Goal: Task Accomplishment & Management: Complete application form

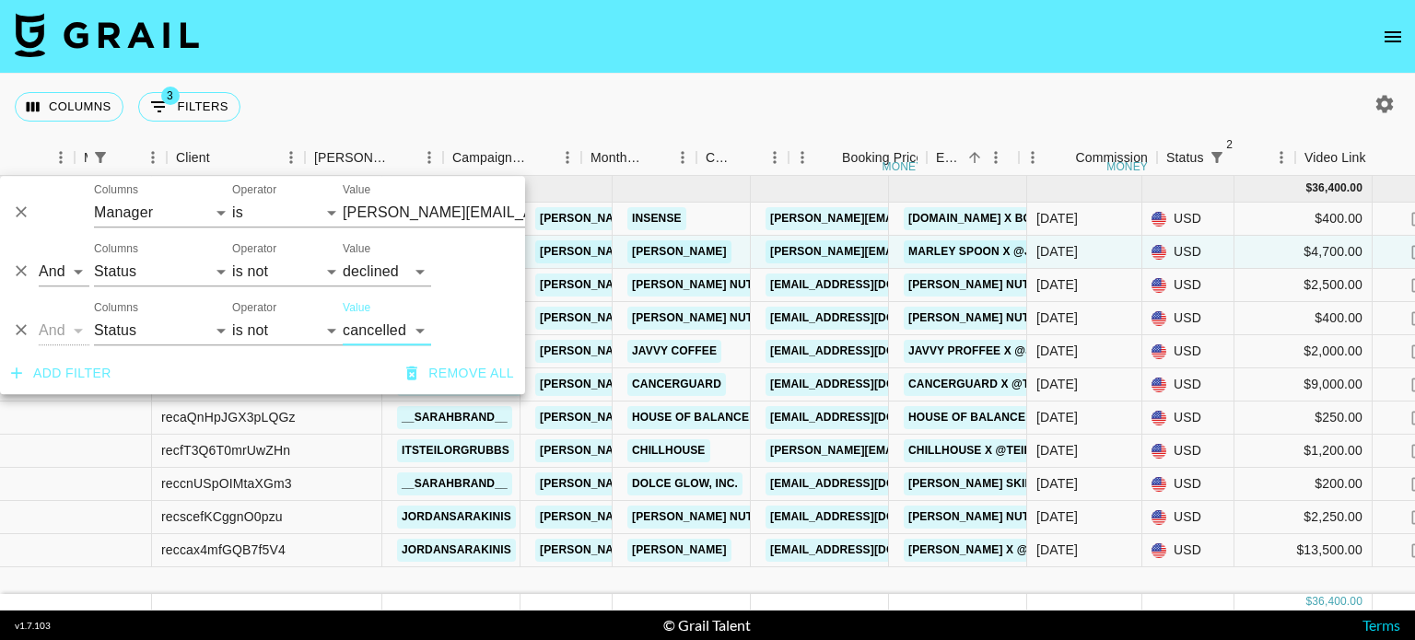
select select "managerIds"
select select "status"
select select "not"
select select "declined"
select select "status"
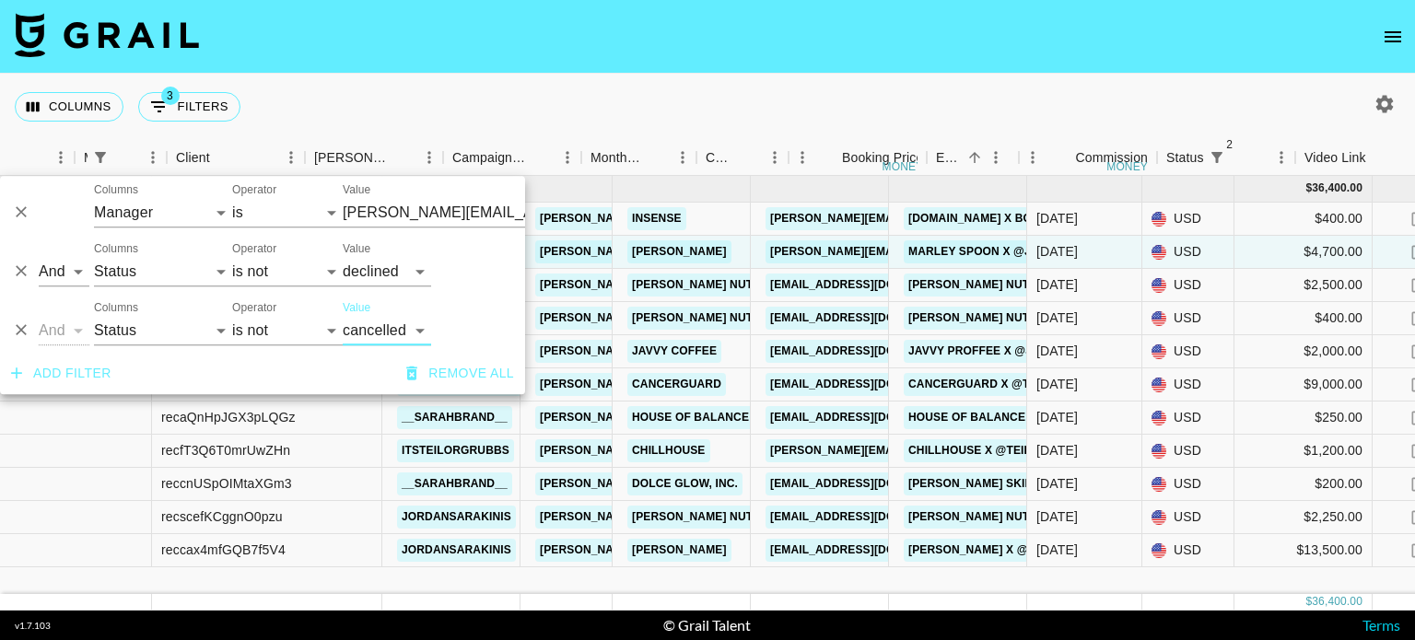
select select "not"
select select "cancelled"
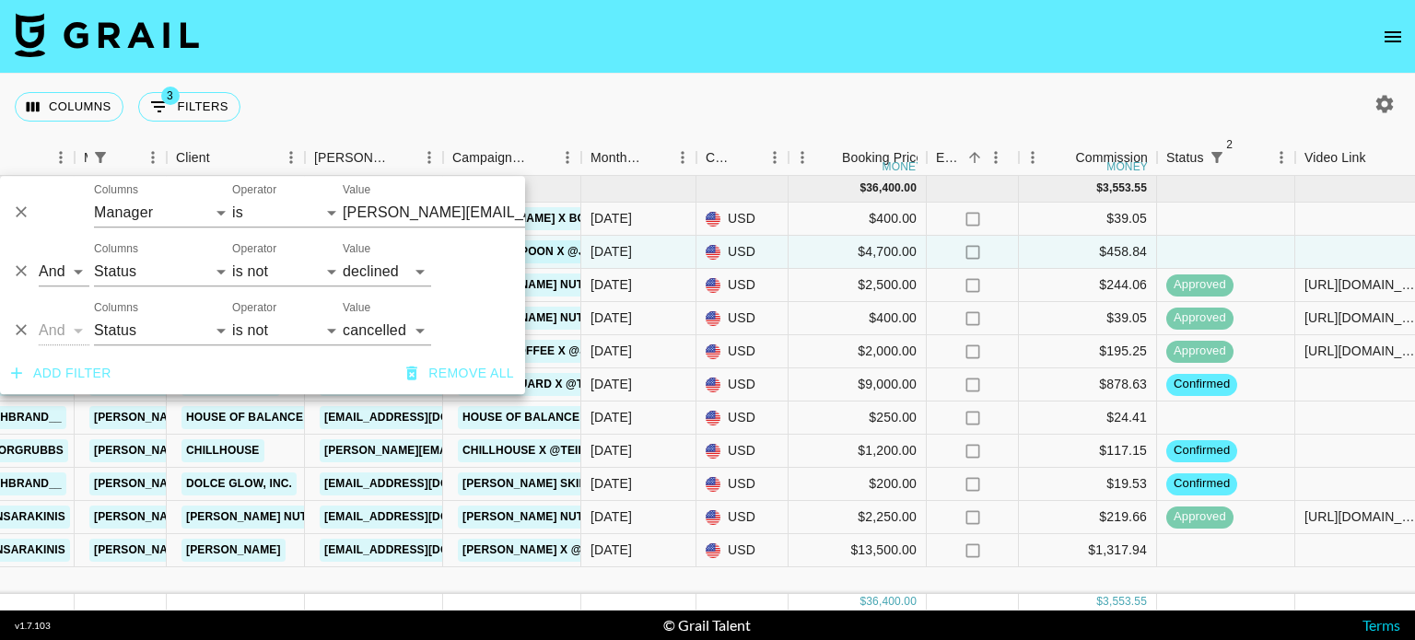
click at [755, 43] on nav at bounding box center [707, 37] width 1415 height 74
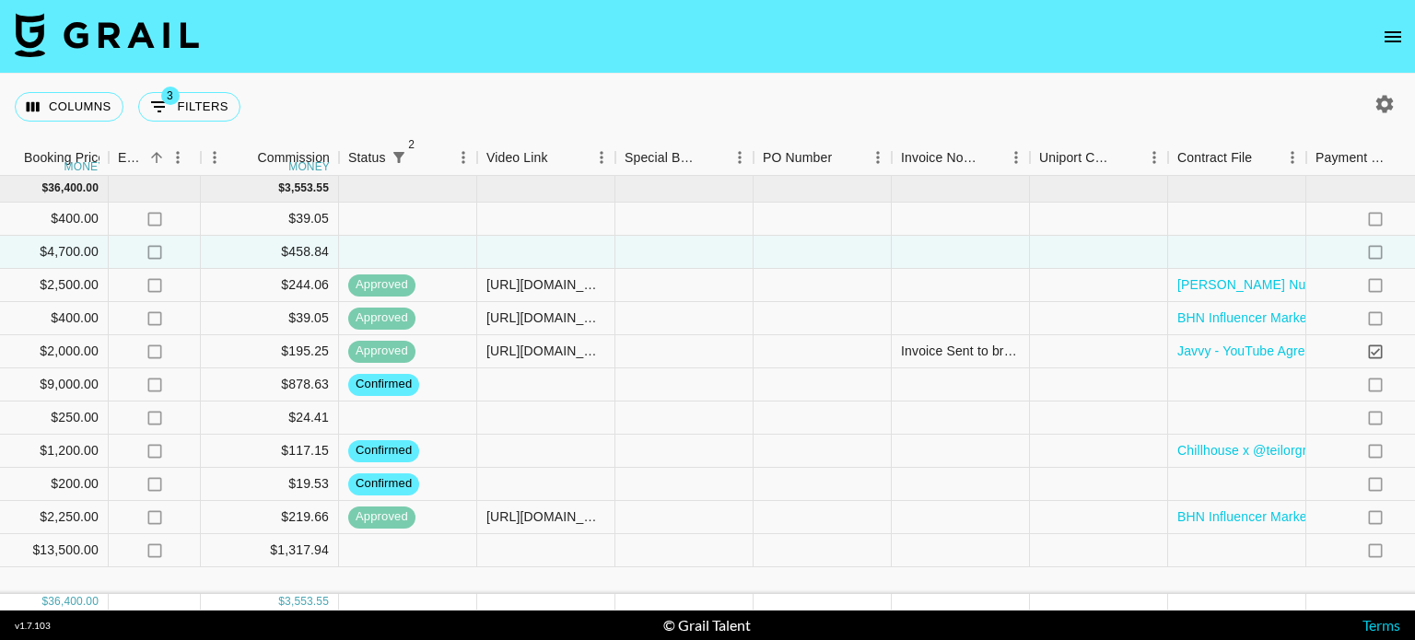
scroll to position [0, 1643]
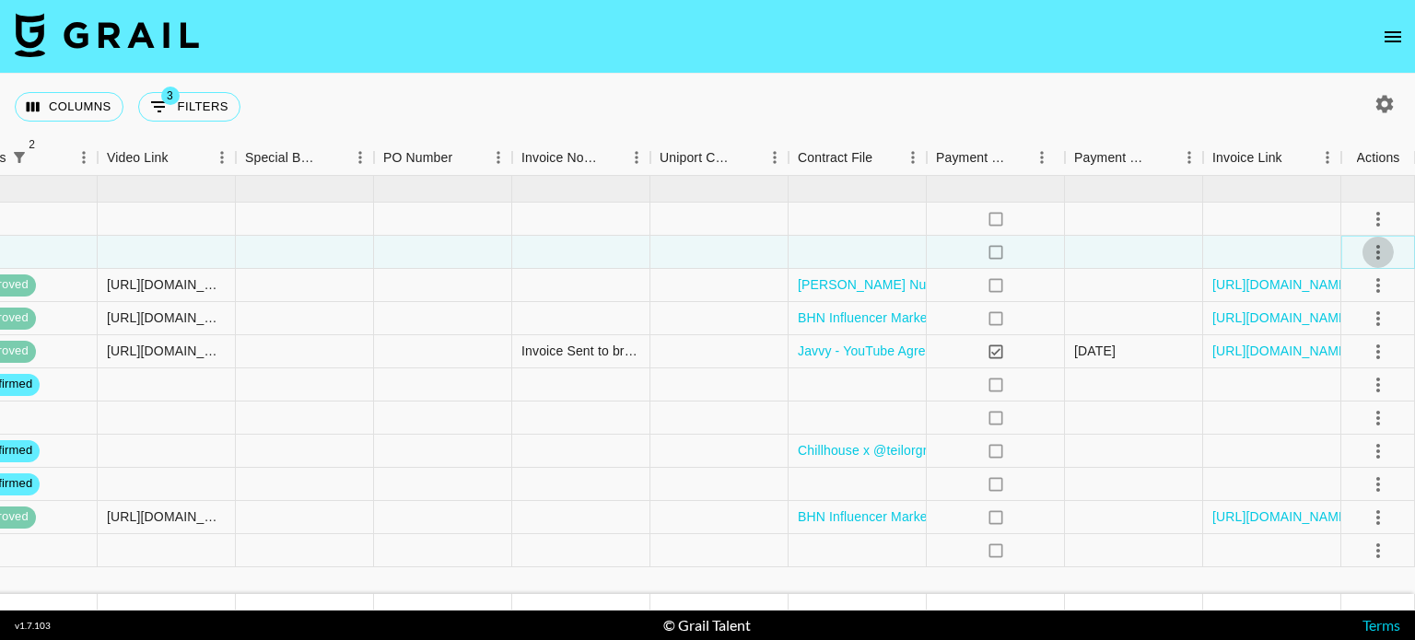
click at [1371, 253] on icon "select merge strategy" at bounding box center [1378, 252] width 22 height 22
click at [1322, 306] on li "Confirm" at bounding box center [1355, 290] width 120 height 33
click at [1233, 428] on div at bounding box center [1272, 418] width 138 height 33
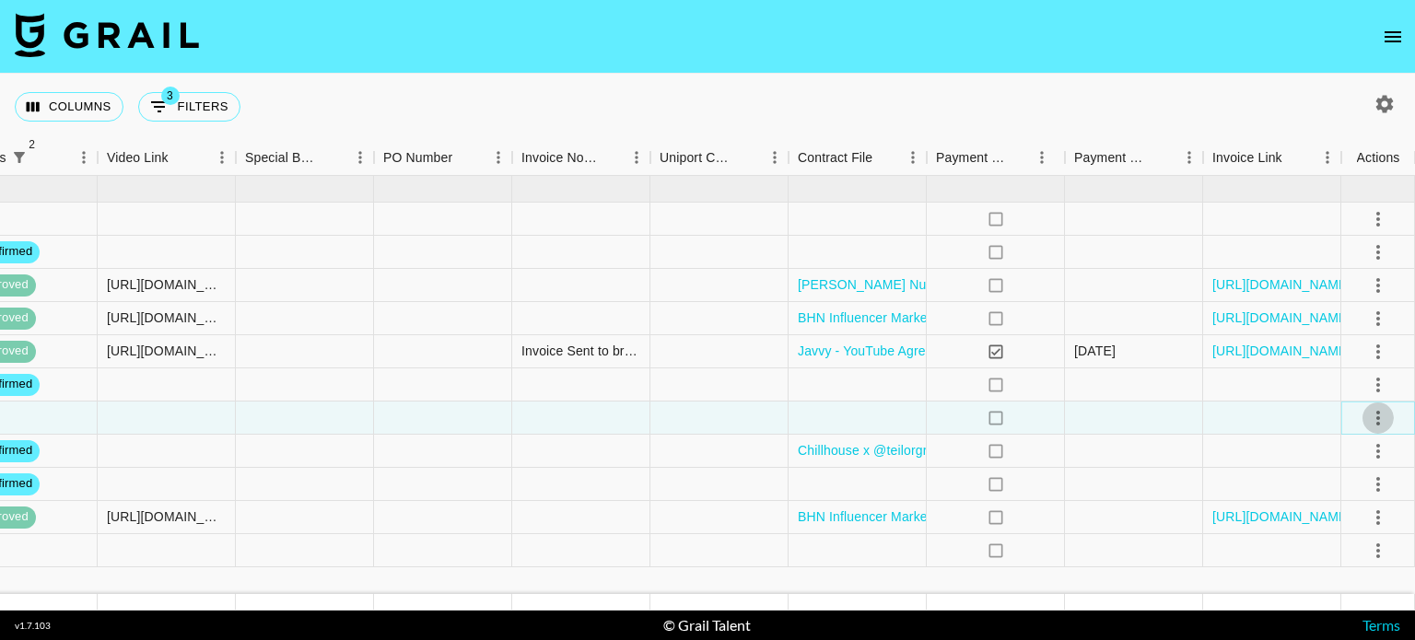
click at [1364, 417] on button "select merge strategy" at bounding box center [1377, 417] width 31 height 31
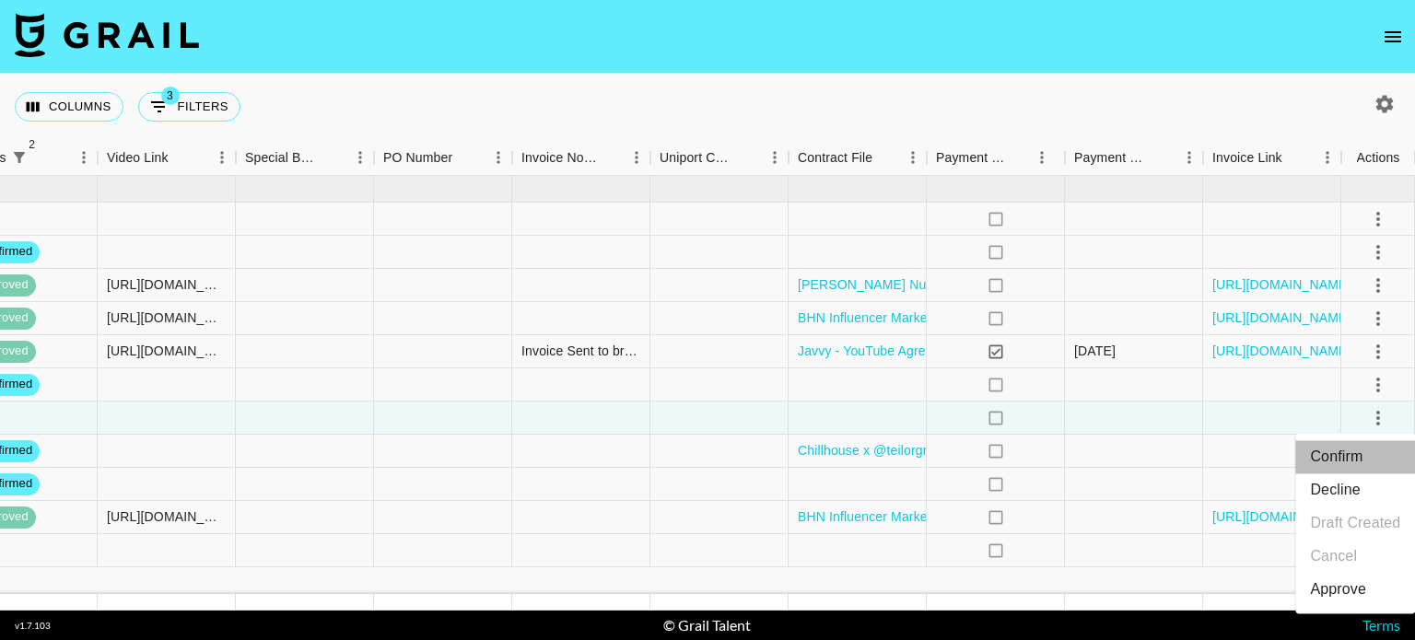
click at [1339, 456] on li "Confirm" at bounding box center [1355, 456] width 120 height 33
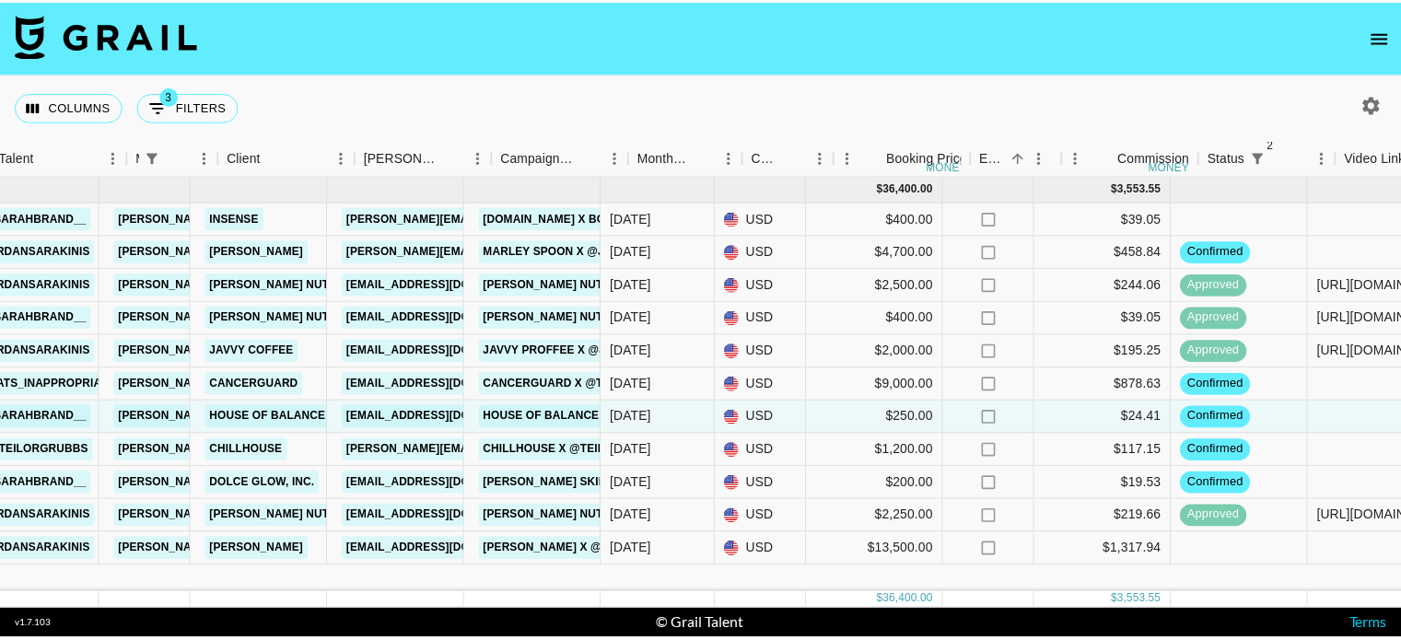
scroll to position [0, 392]
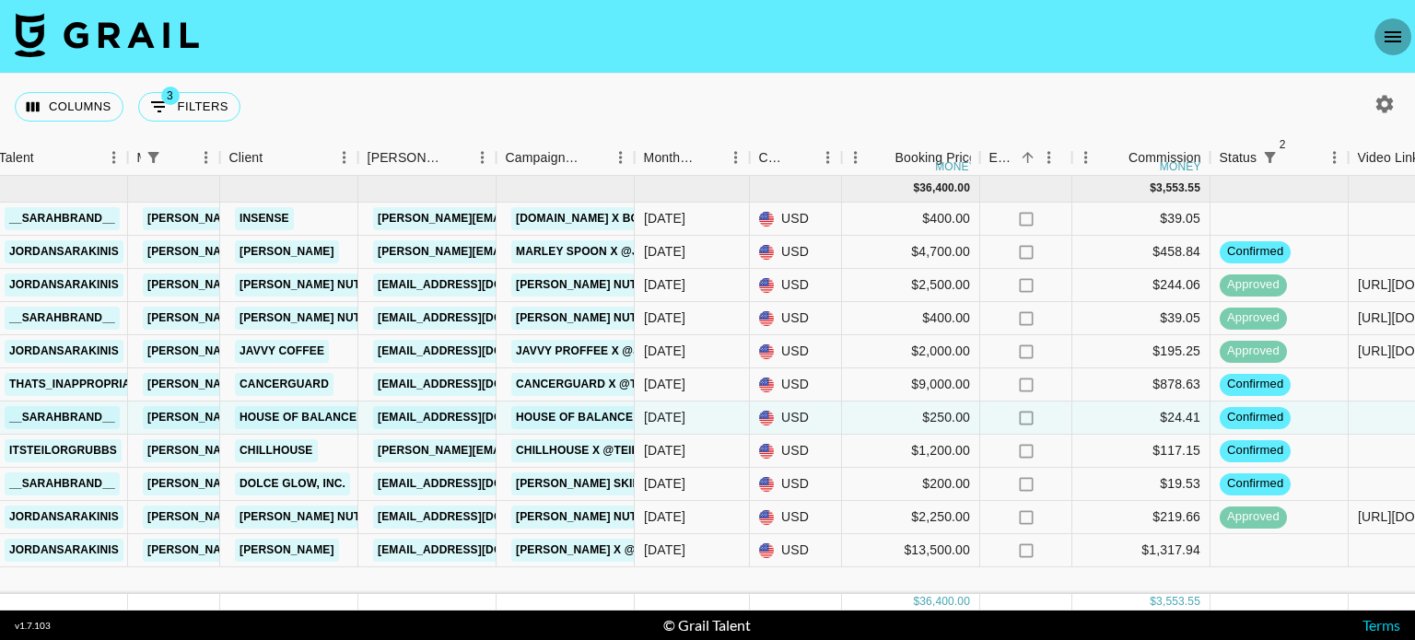
click at [1387, 37] on icon "open drawer" at bounding box center [1392, 36] width 17 height 11
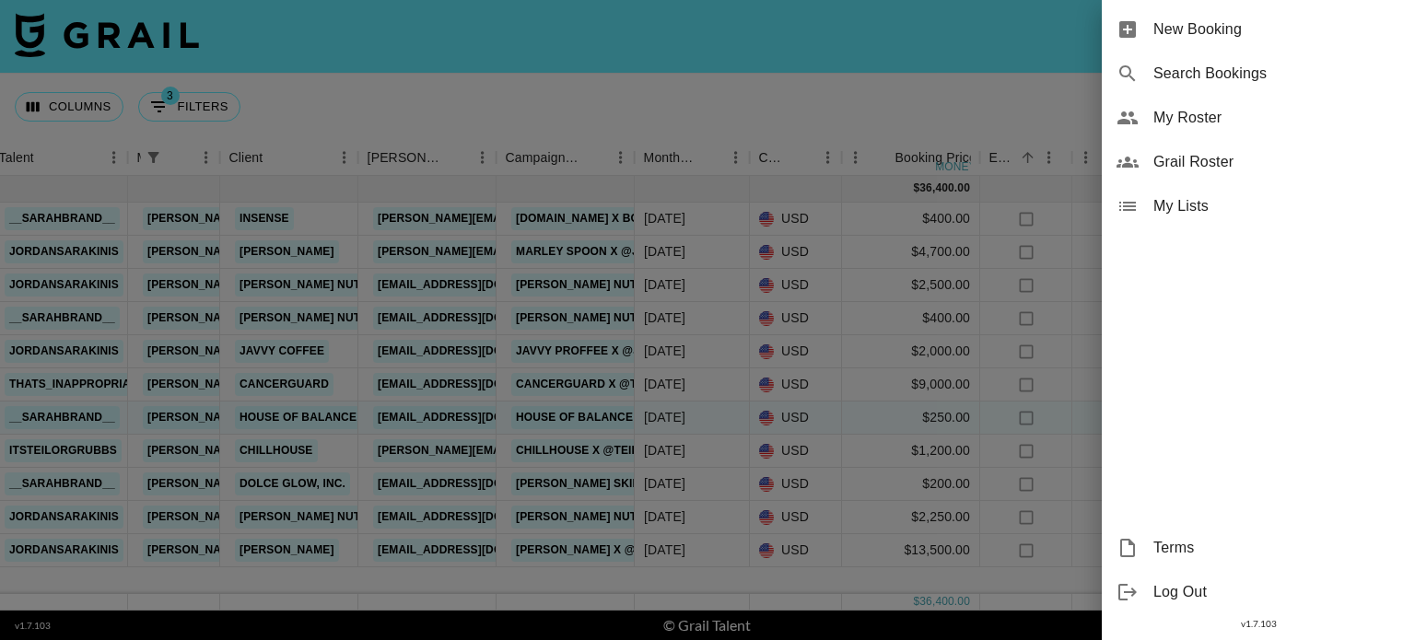
click at [1185, 41] on div "New Booking" at bounding box center [1257, 29] width 313 height 44
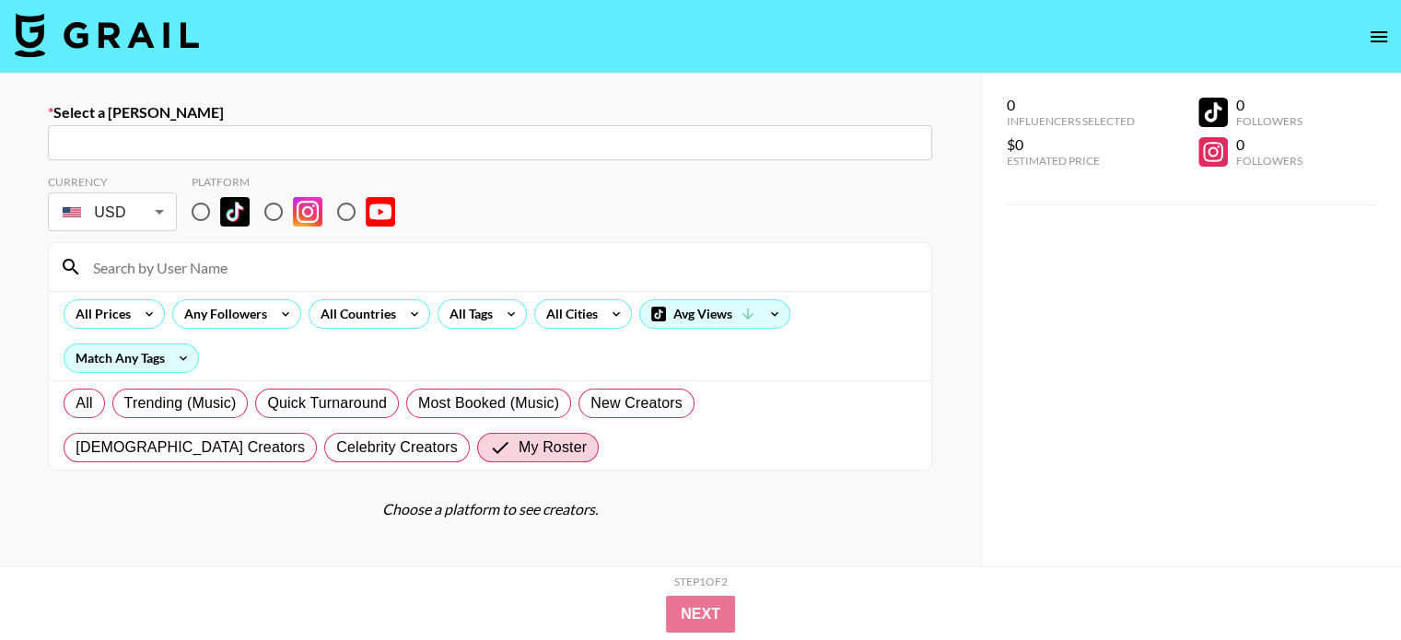
click at [184, 125] on div "​" at bounding box center [490, 142] width 884 height 35
click at [179, 131] on div "eb ​" at bounding box center [490, 142] width 884 height 35
click at [183, 137] on input "eb" at bounding box center [490, 143] width 862 height 21
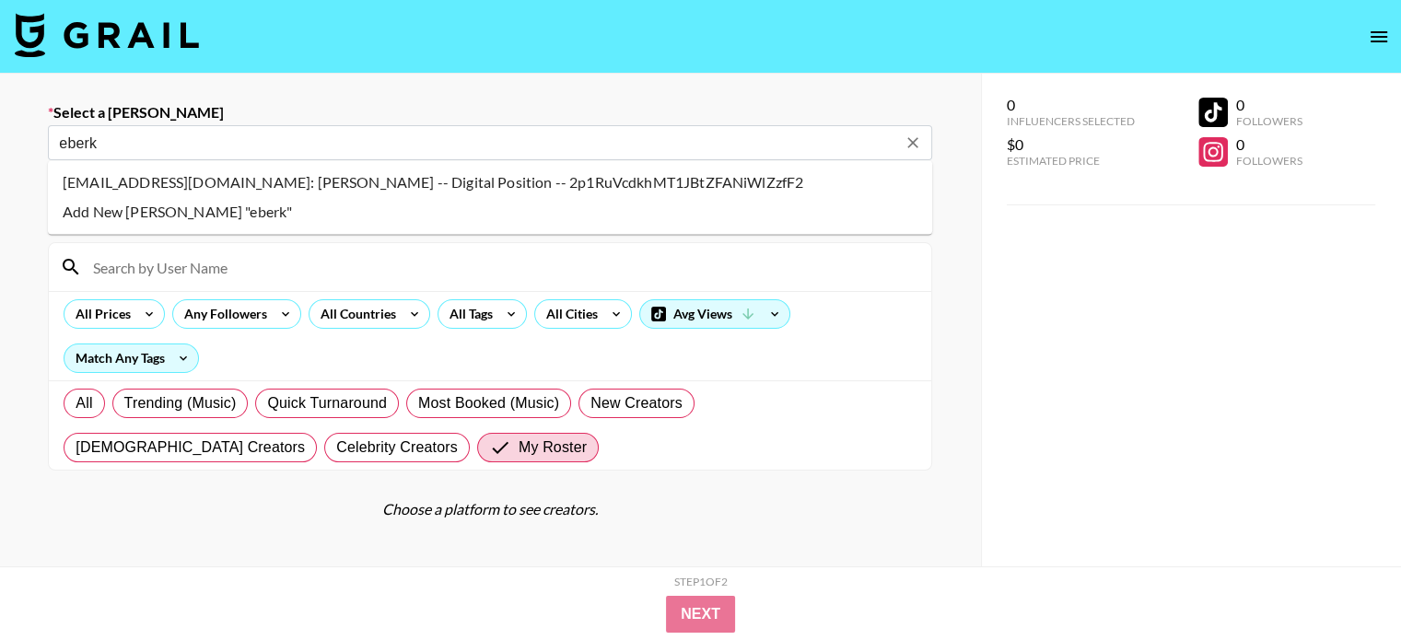
click at [115, 178] on li "[EMAIL_ADDRESS][DOMAIN_NAME]: [PERSON_NAME] -- Digital Position -- 2p1RuVcdkhMT…" at bounding box center [490, 182] width 884 height 29
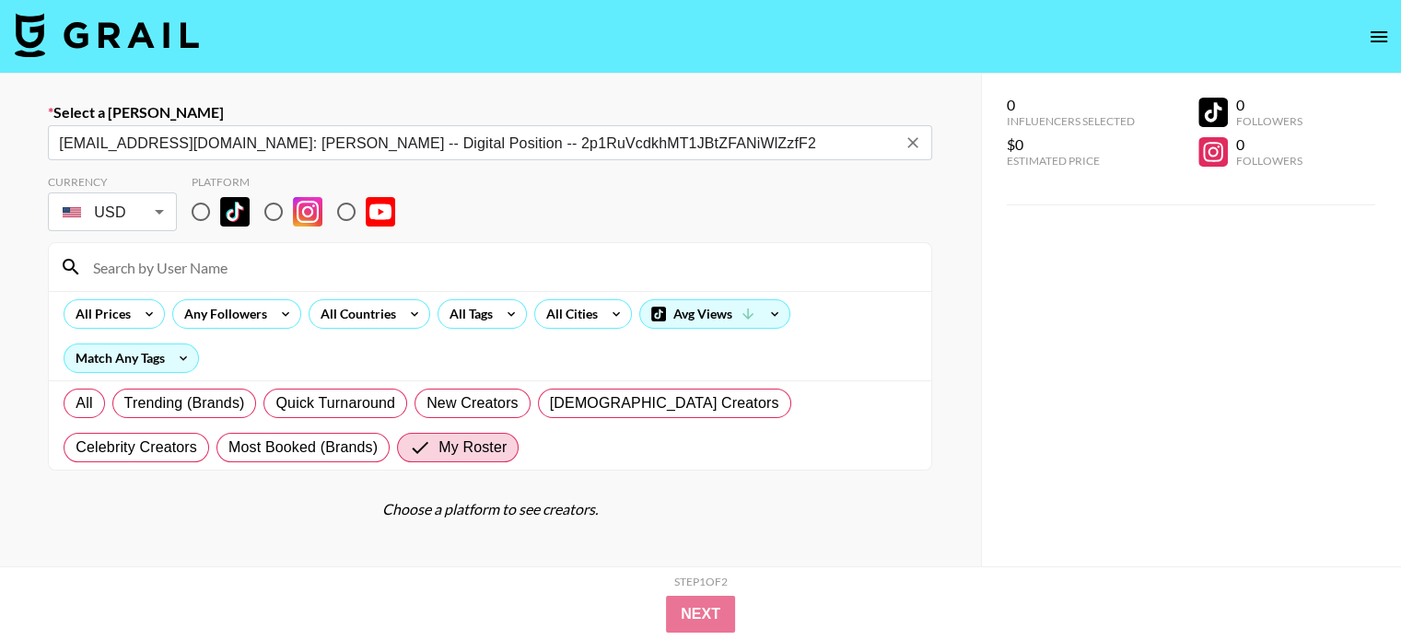
type input "[EMAIL_ADDRESS][DOMAIN_NAME]: [PERSON_NAME] -- Digital Position -- 2p1RuVcdkhMT…"
click at [197, 216] on input "radio" at bounding box center [200, 211] width 39 height 39
radio input "true"
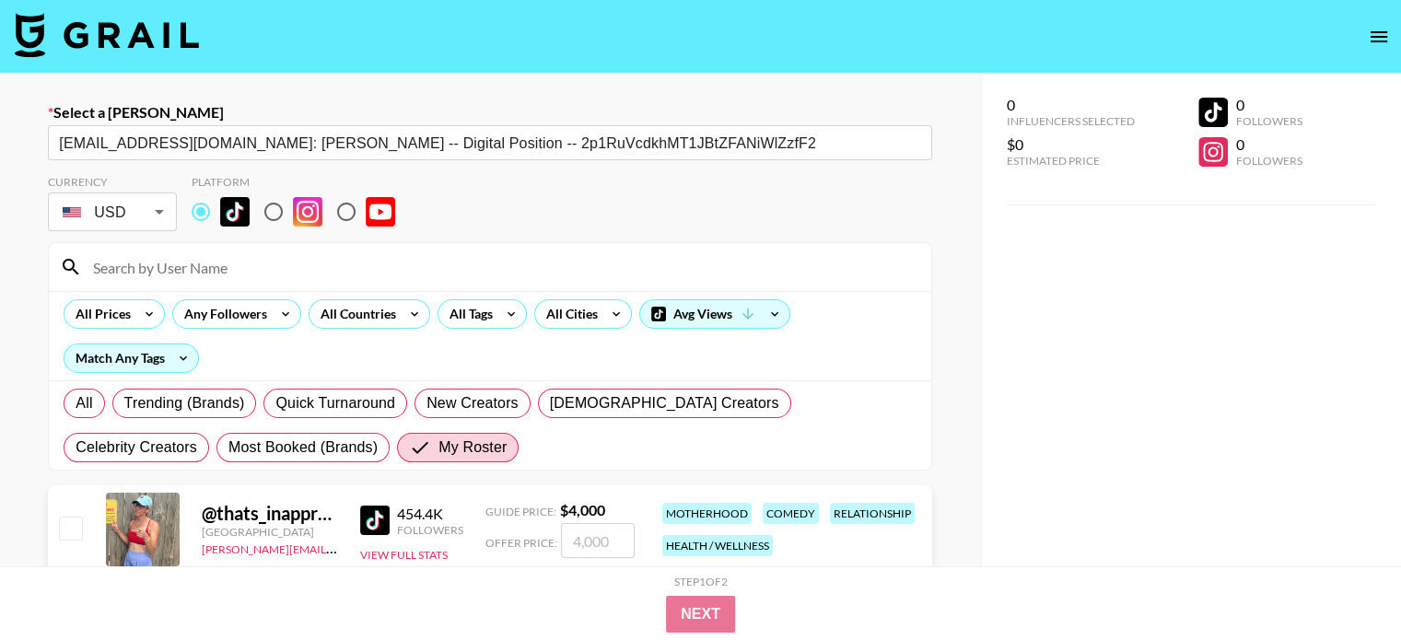
click at [273, 207] on input "radio" at bounding box center [273, 211] width 39 height 39
radio input "true"
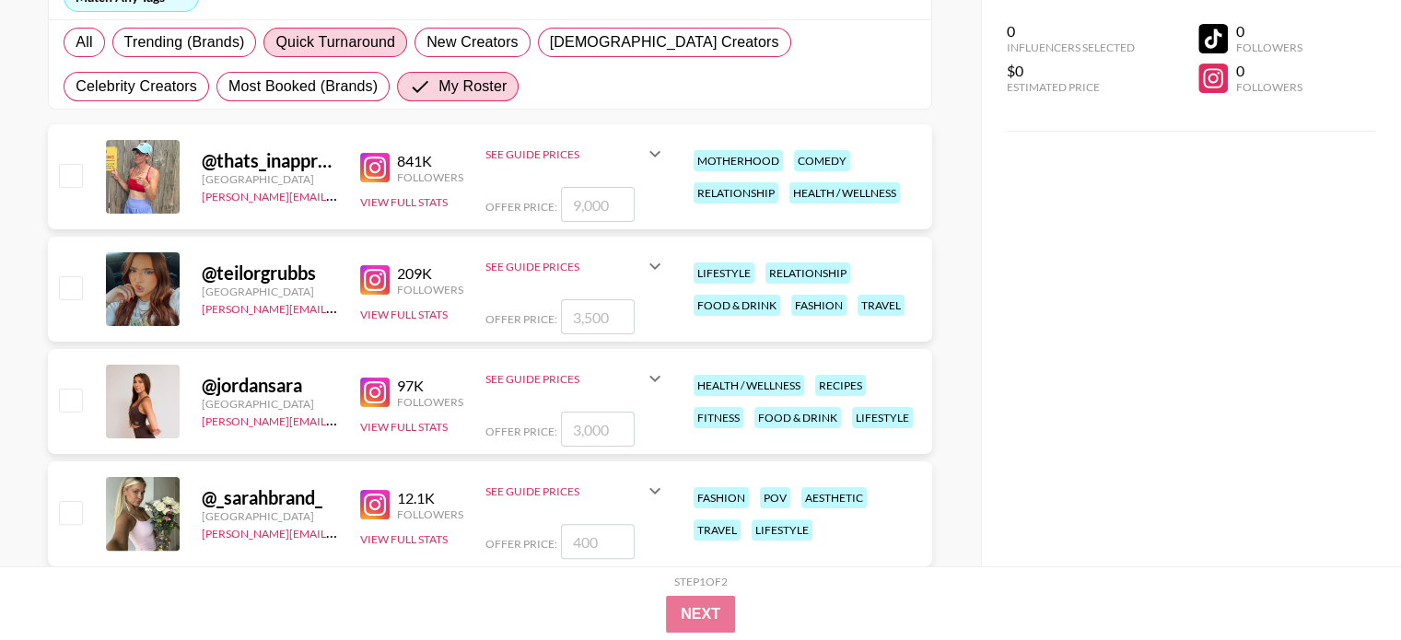
scroll to position [412, 0]
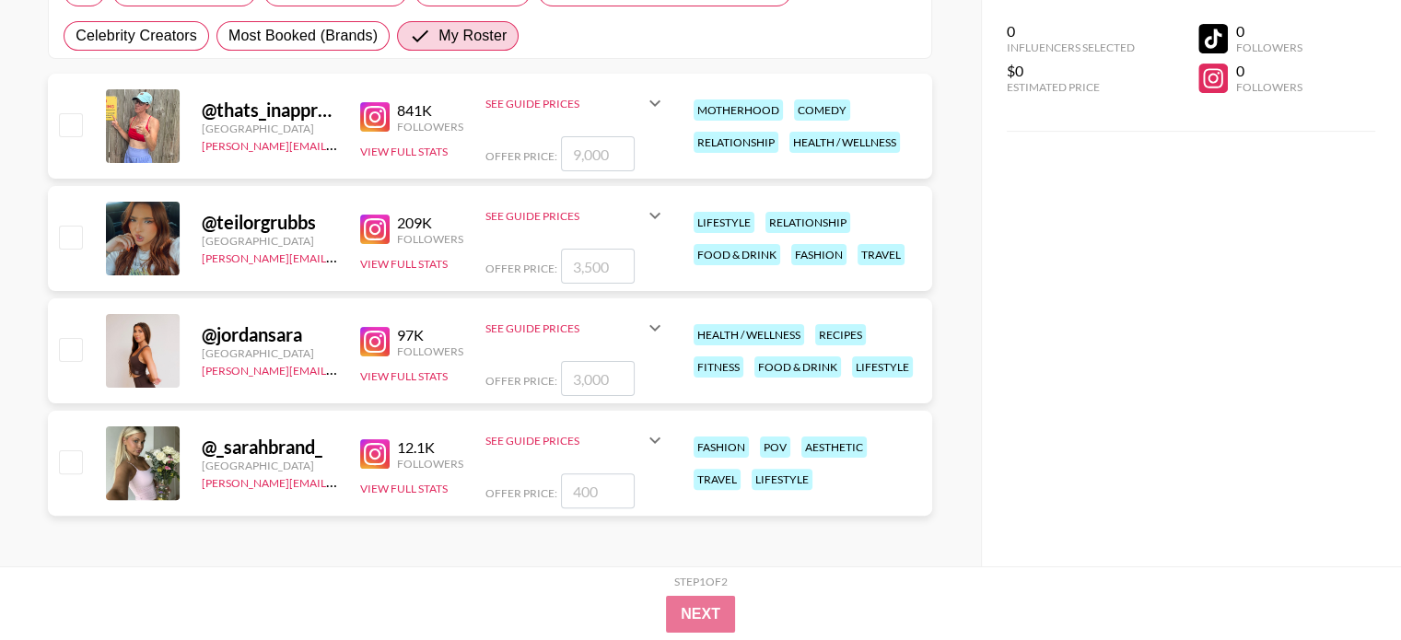
click at [72, 460] on input "checkbox" at bounding box center [70, 461] width 22 height 22
checkbox input "true"
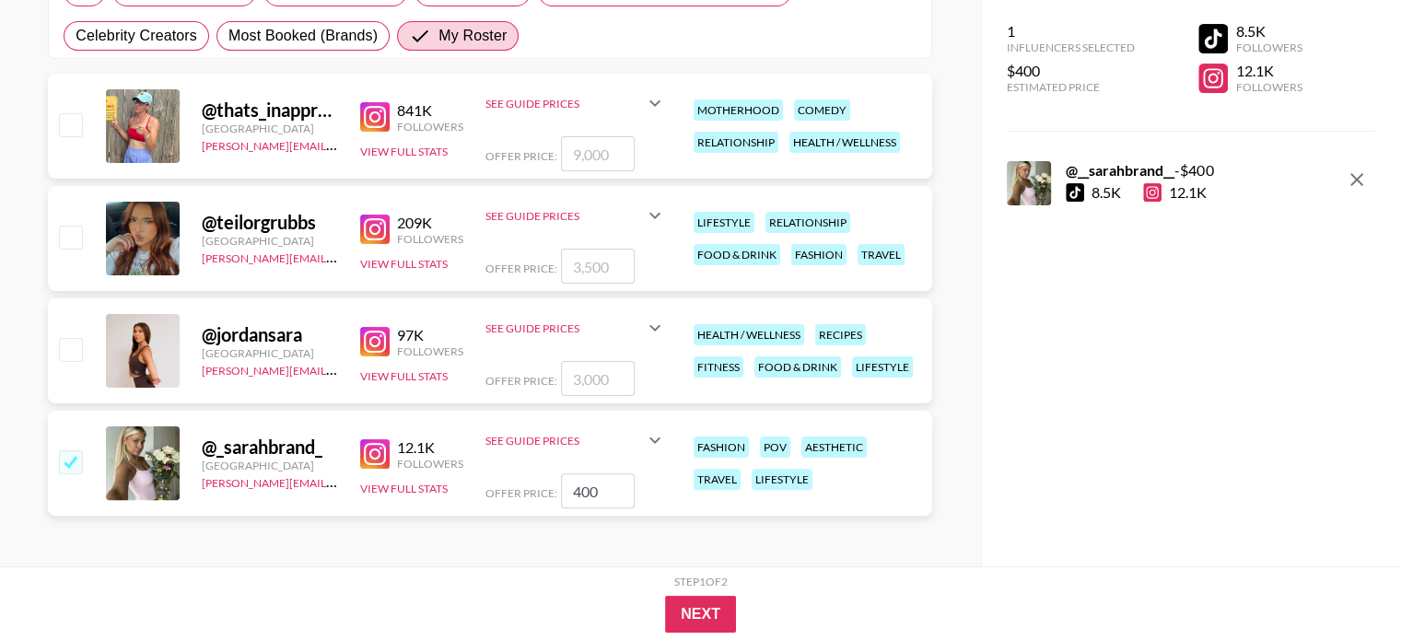
click at [599, 491] on input "400" at bounding box center [598, 490] width 74 height 35
type input "4"
checkbox input "false"
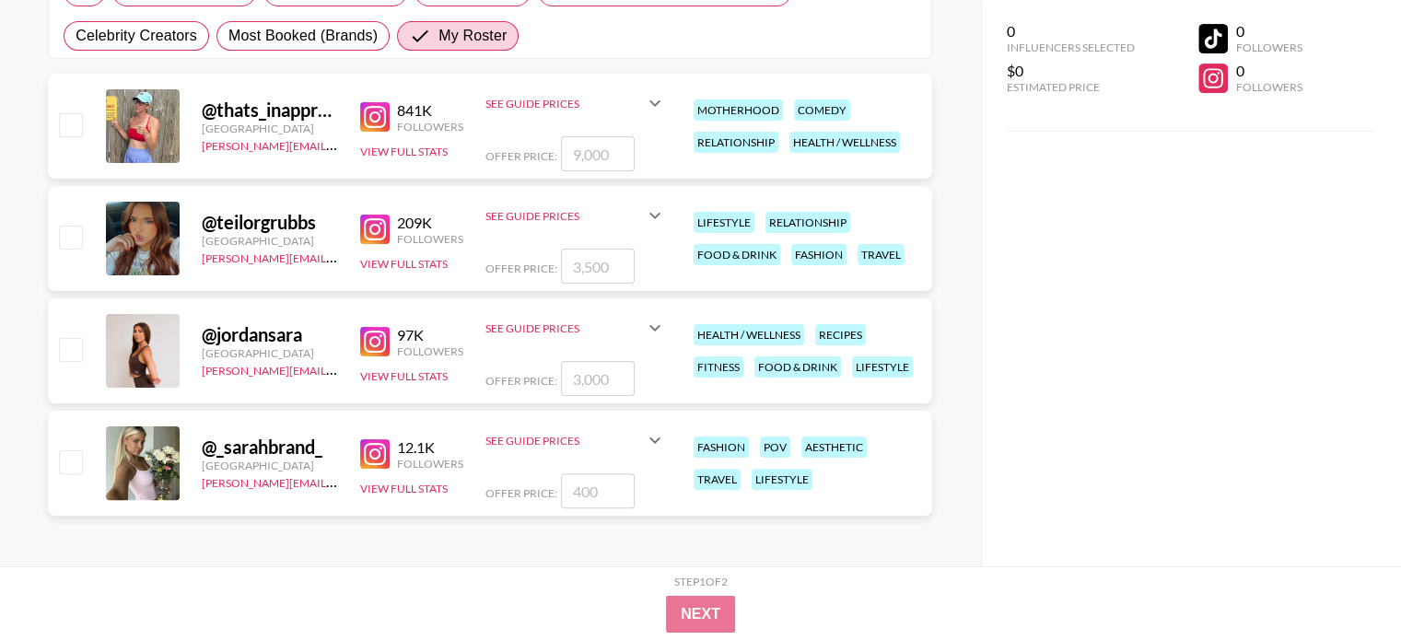
checkbox input "true"
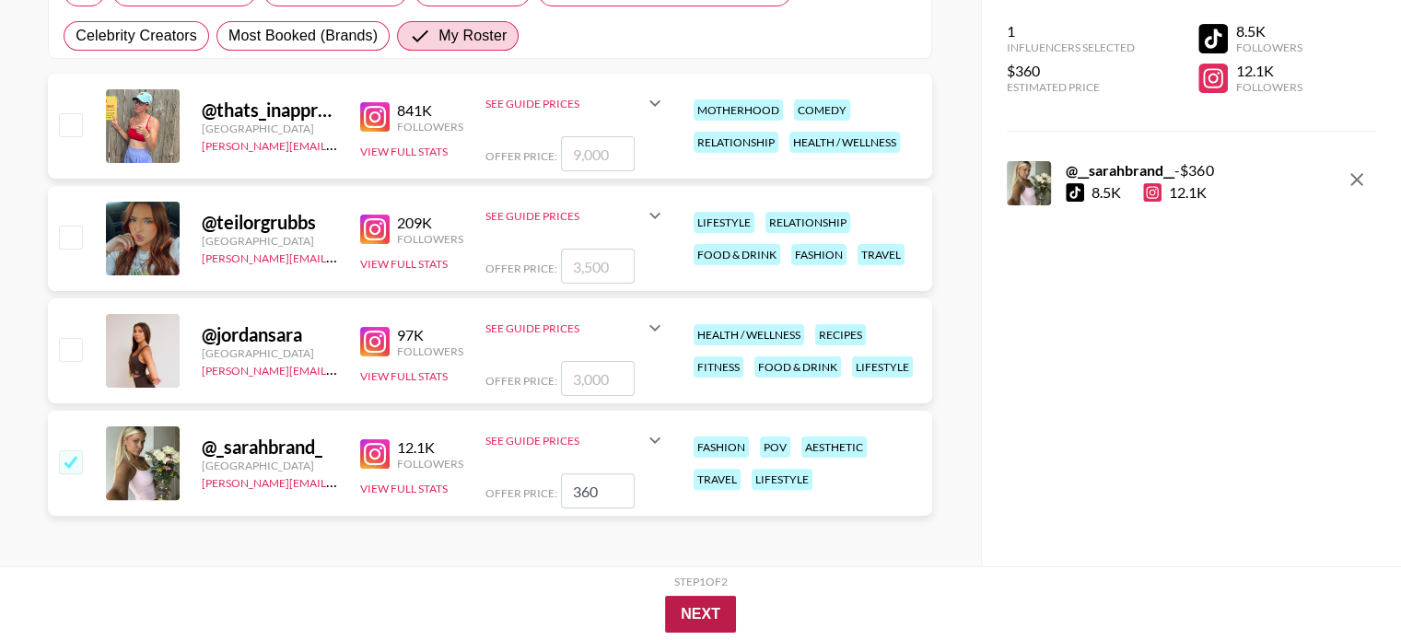
type input "360"
click at [716, 616] on button "Next" at bounding box center [700, 614] width 71 height 37
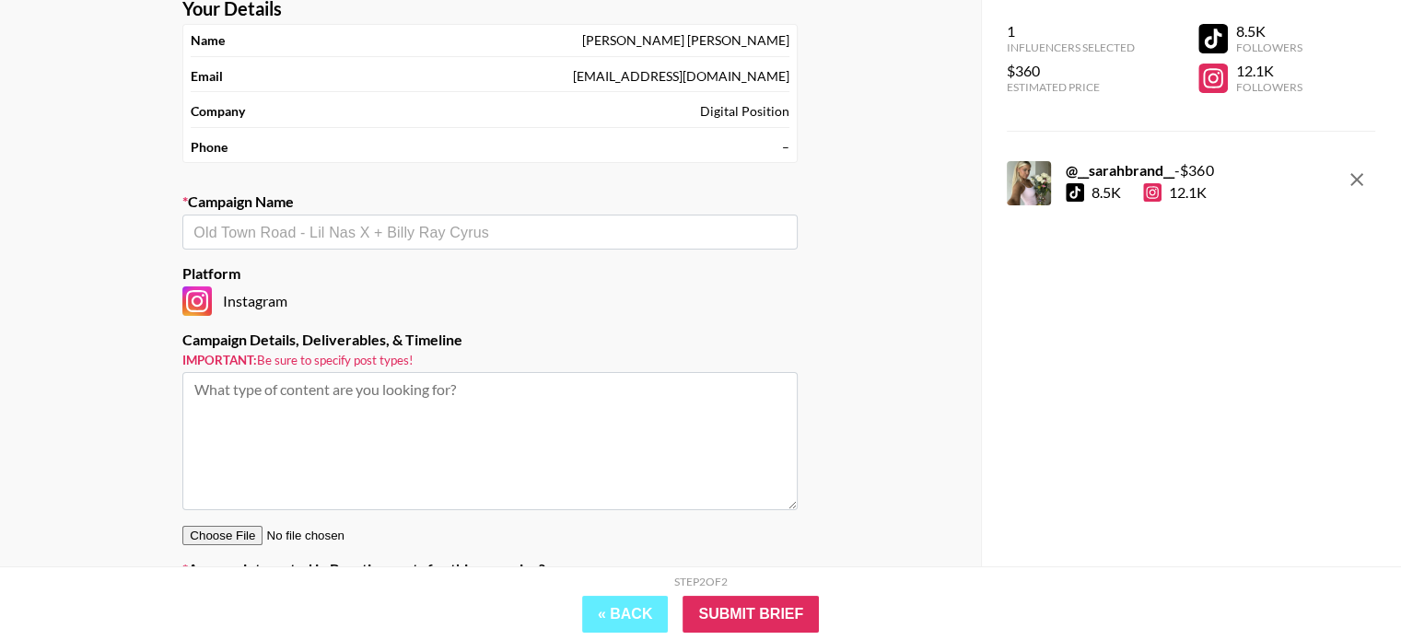
scroll to position [106, 0]
click at [342, 233] on input "text" at bounding box center [489, 232] width 593 height 21
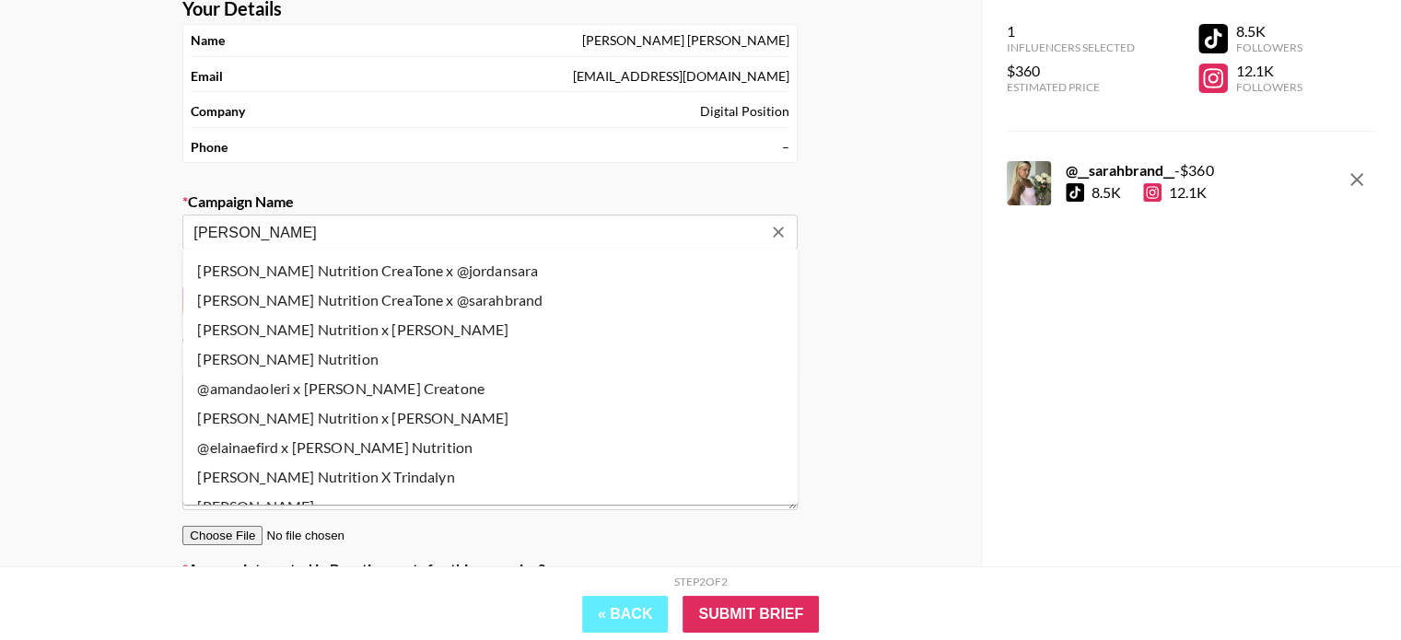
click at [427, 306] on li "[PERSON_NAME] Nutrition CreaTone x @sarahbrand" at bounding box center [489, 299] width 615 height 29
type input "[PERSON_NAME] Nutrition CreaTone x @sarahbrand"
type textarea "Instagram -- 1. Services The Influencer agrees to create and publish the follow…"
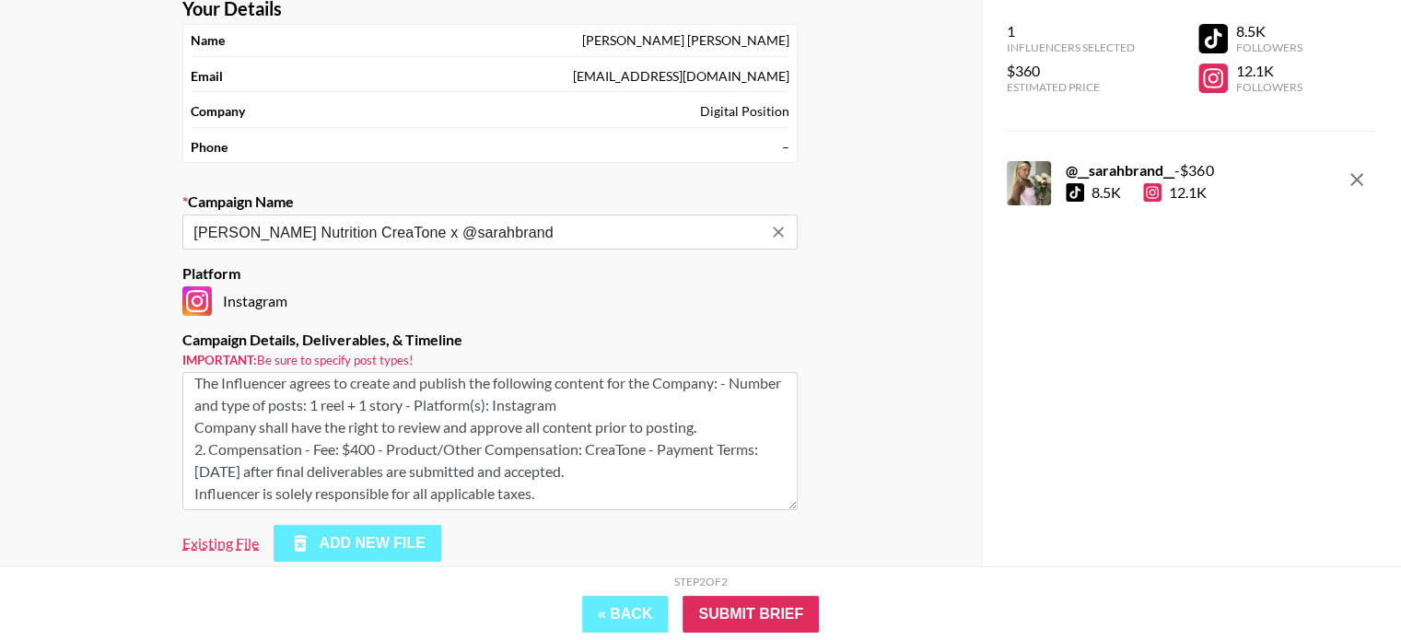
scroll to position [28, 0]
type input "[PERSON_NAME] Nutrition CreaTone x @sarahbrand"
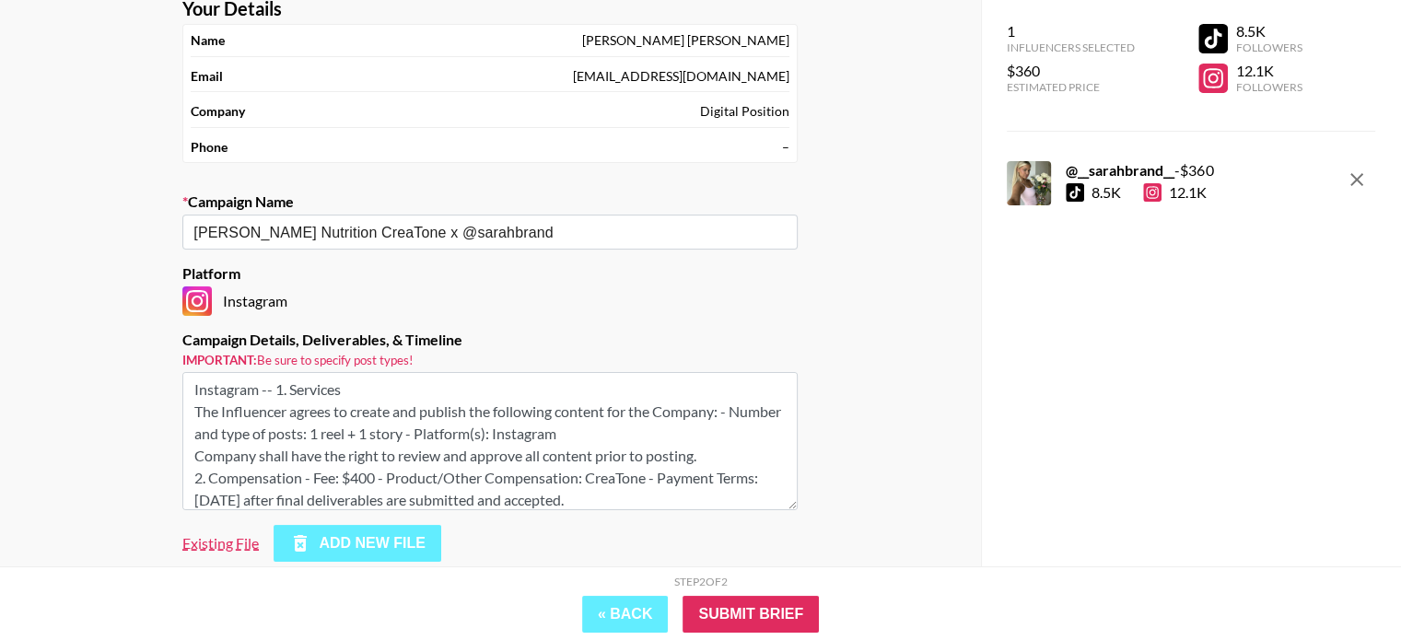
drag, startPoint x: 559, startPoint y: 495, endPoint x: 134, endPoint y: 312, distance: 463.3
click at [134, 312] on div "Your Details Name [PERSON_NAME] Email [EMAIL_ADDRESS][DOMAIN_NAME] Company Digi…" at bounding box center [490, 329] width 981 height 723
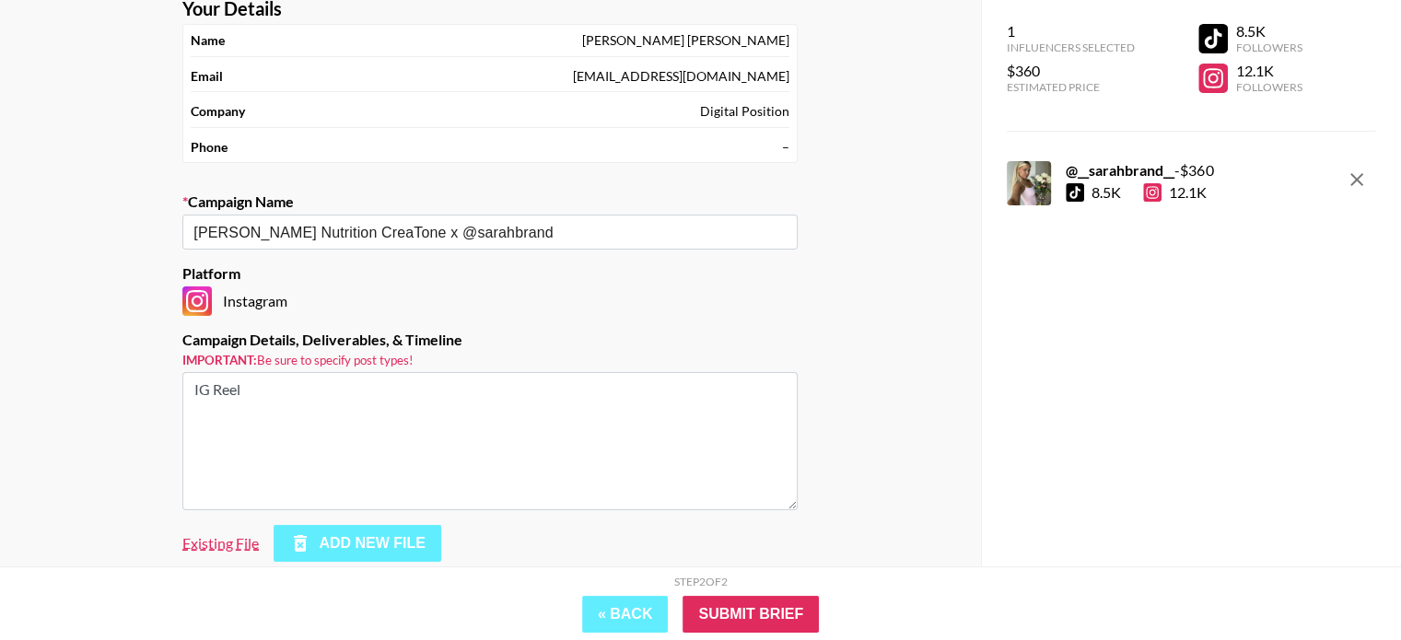
paste textarea "paid usage through the end of 2025"
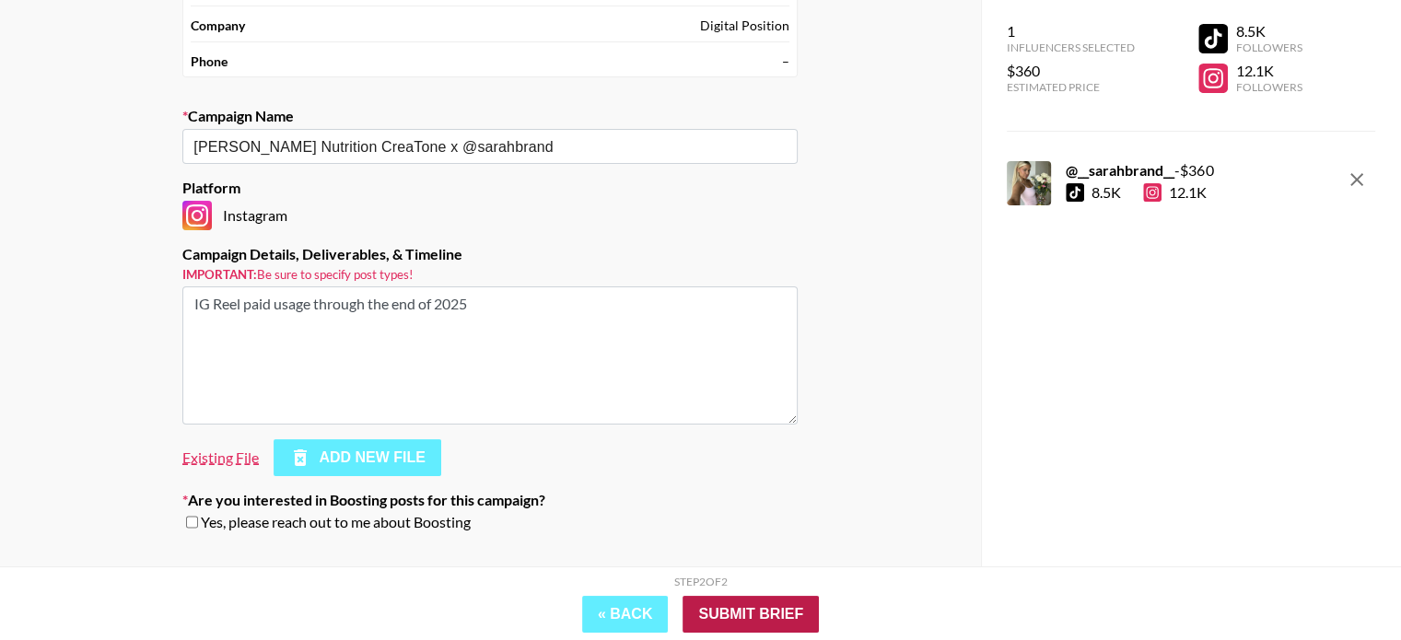
type textarea "IG Reel paid usage through the end of 2025"
click at [778, 621] on input "Submit Brief" at bounding box center [750, 614] width 136 height 37
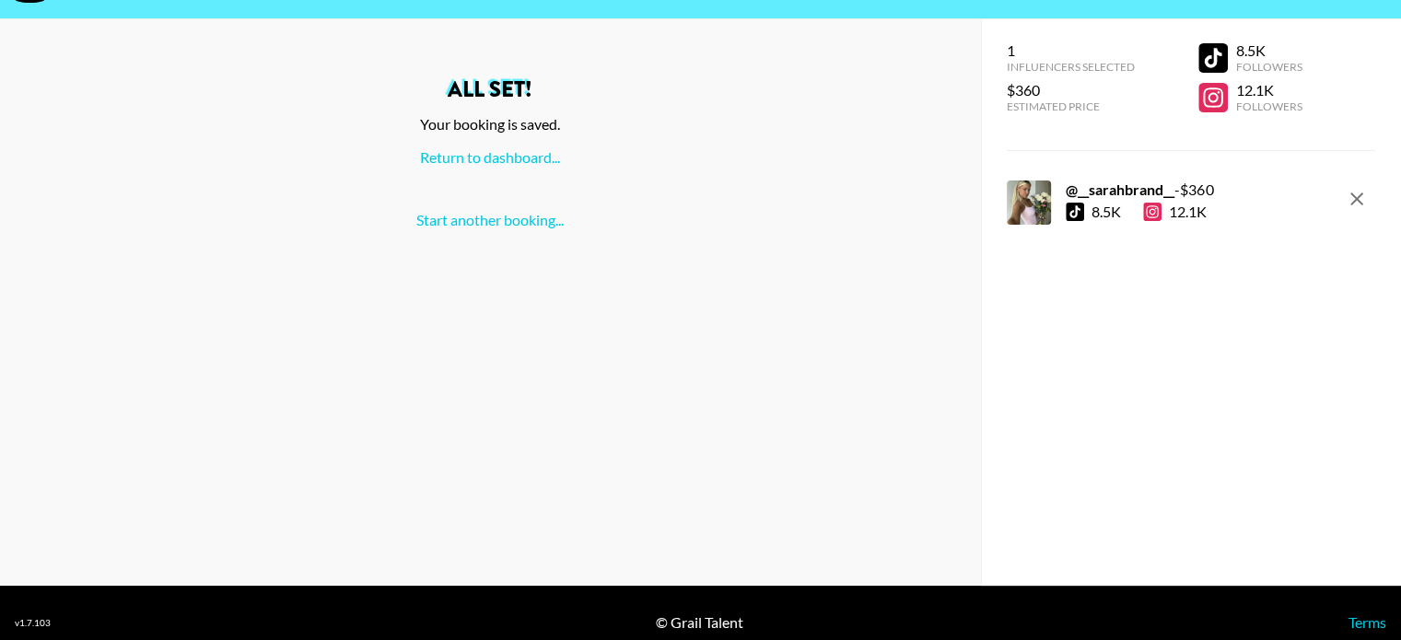
scroll to position [55, 0]
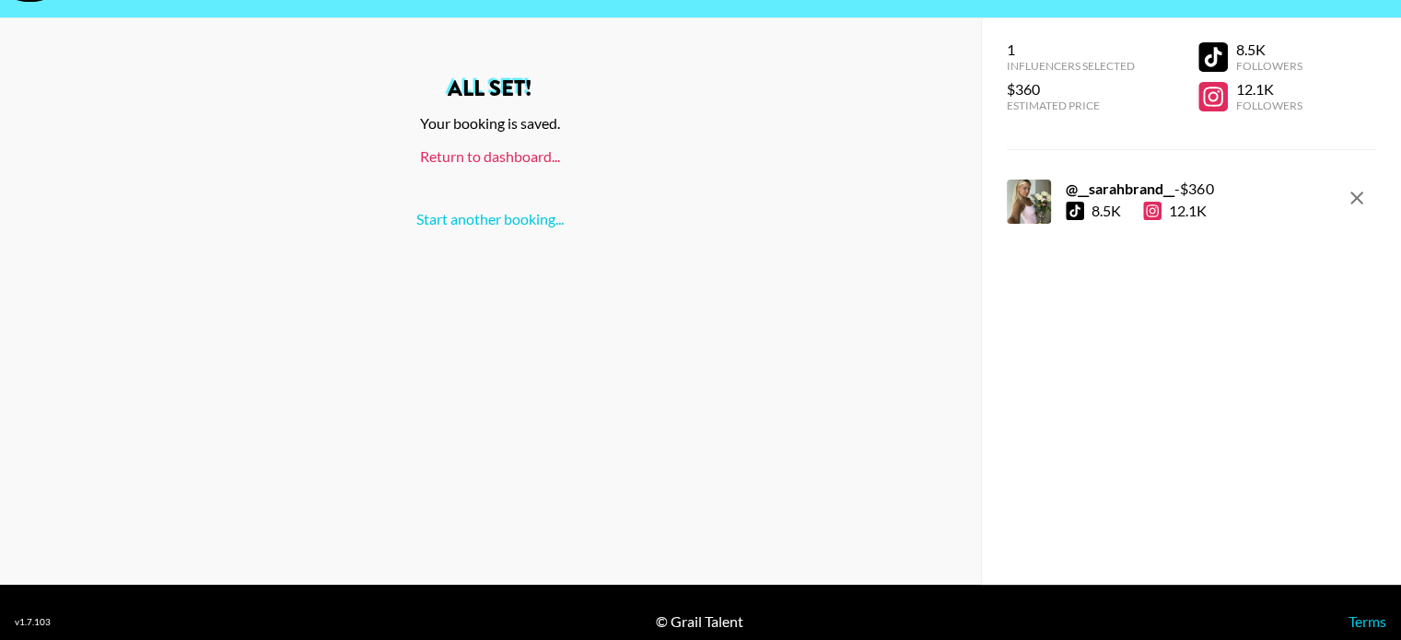
click at [489, 157] on link "Return to dashboard..." at bounding box center [490, 155] width 140 height 17
